Goal: Transaction & Acquisition: Purchase product/service

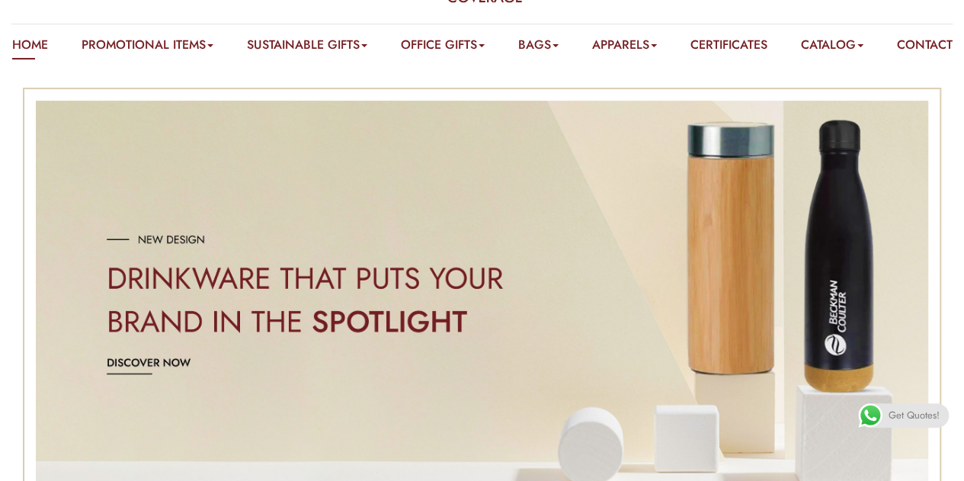
scroll to position [152, 0]
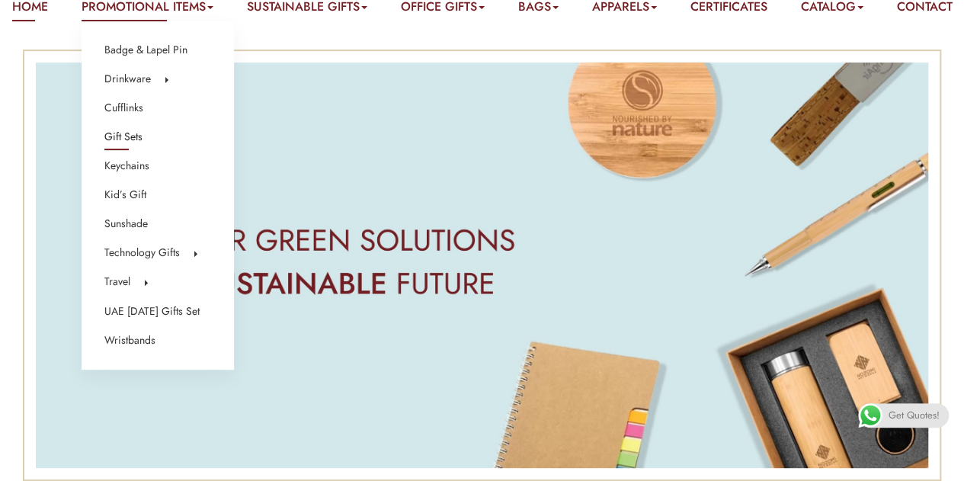
click at [130, 140] on link "Gift Sets" at bounding box center [123, 137] width 38 height 20
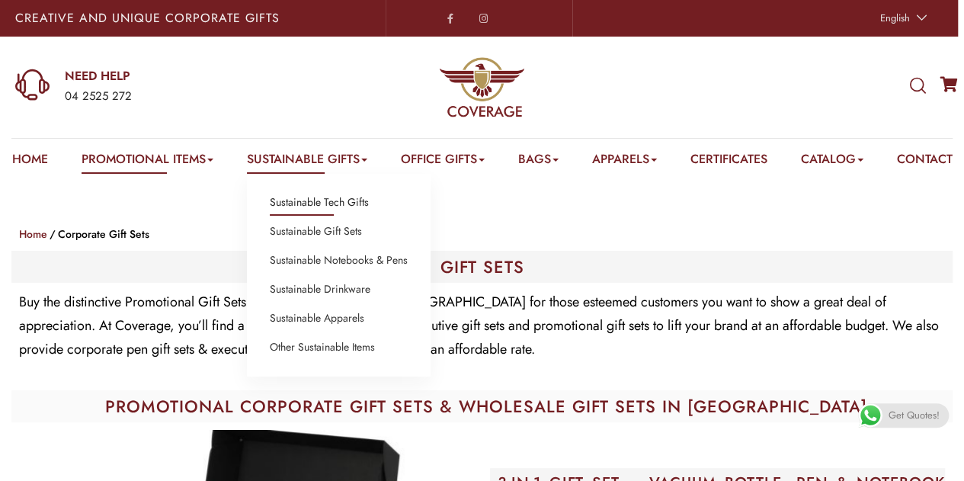
click at [358, 200] on link "Sustainable Tech Gifts" at bounding box center [319, 203] width 99 height 20
